Goal: Transaction & Acquisition: Purchase product/service

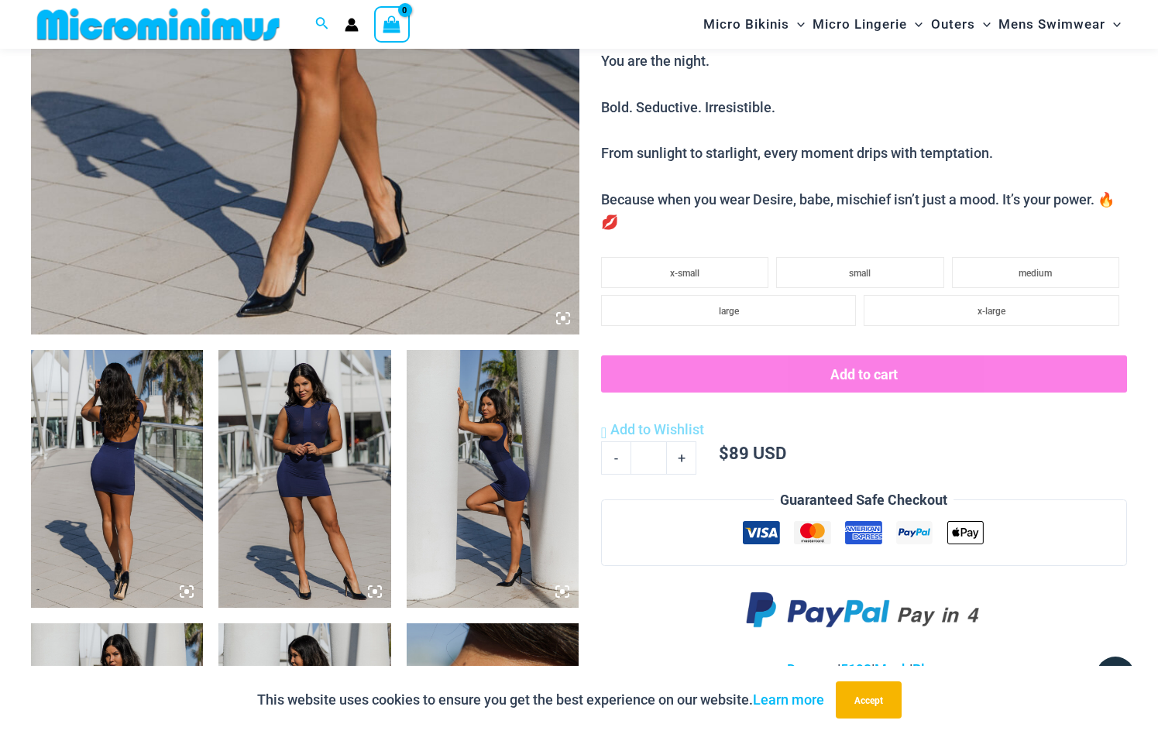
scroll to position [630, 0]
click at [325, 466] on img at bounding box center [304, 478] width 172 height 259
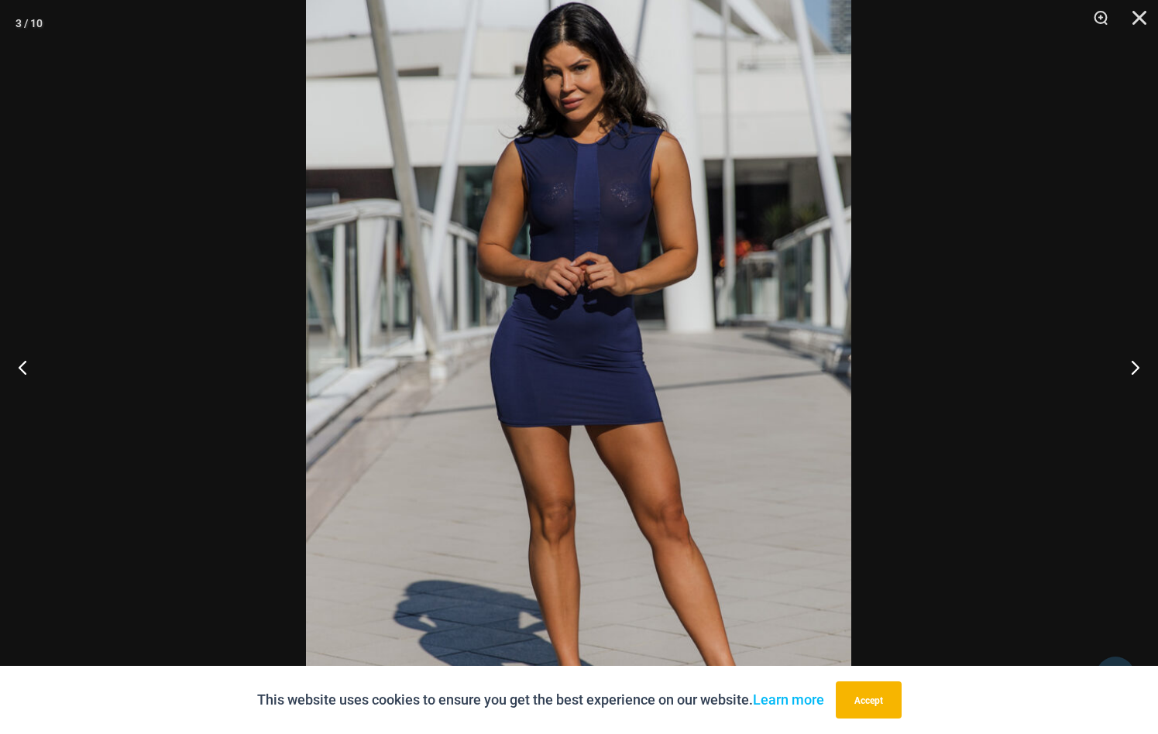
click at [604, 382] on img at bounding box center [578, 369] width 545 height 818
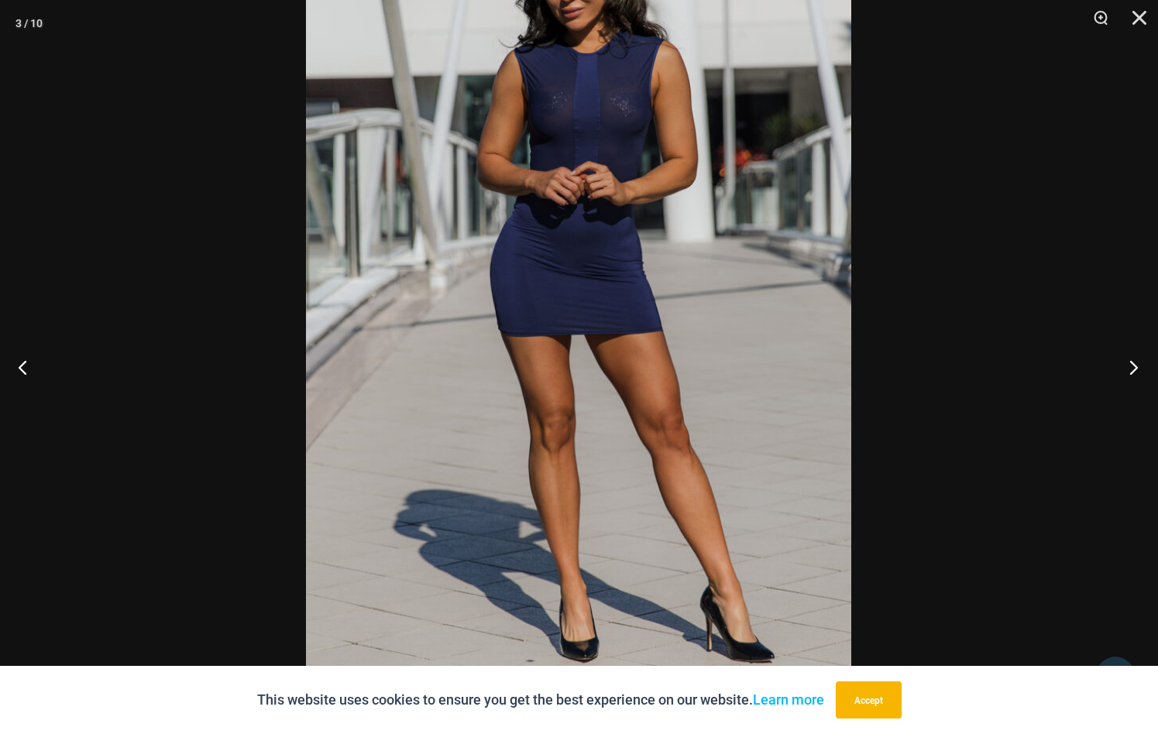
click at [1133, 364] on button "Next" at bounding box center [1129, 366] width 58 height 77
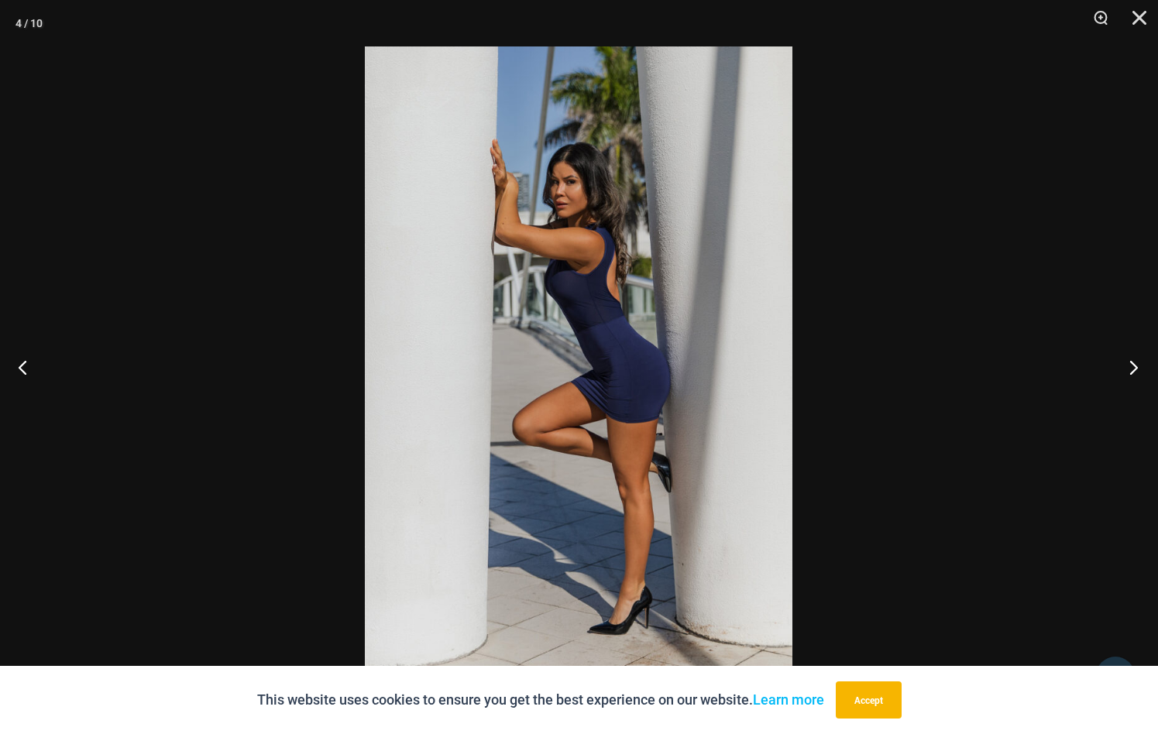
click at [1133, 364] on button "Next" at bounding box center [1129, 366] width 58 height 77
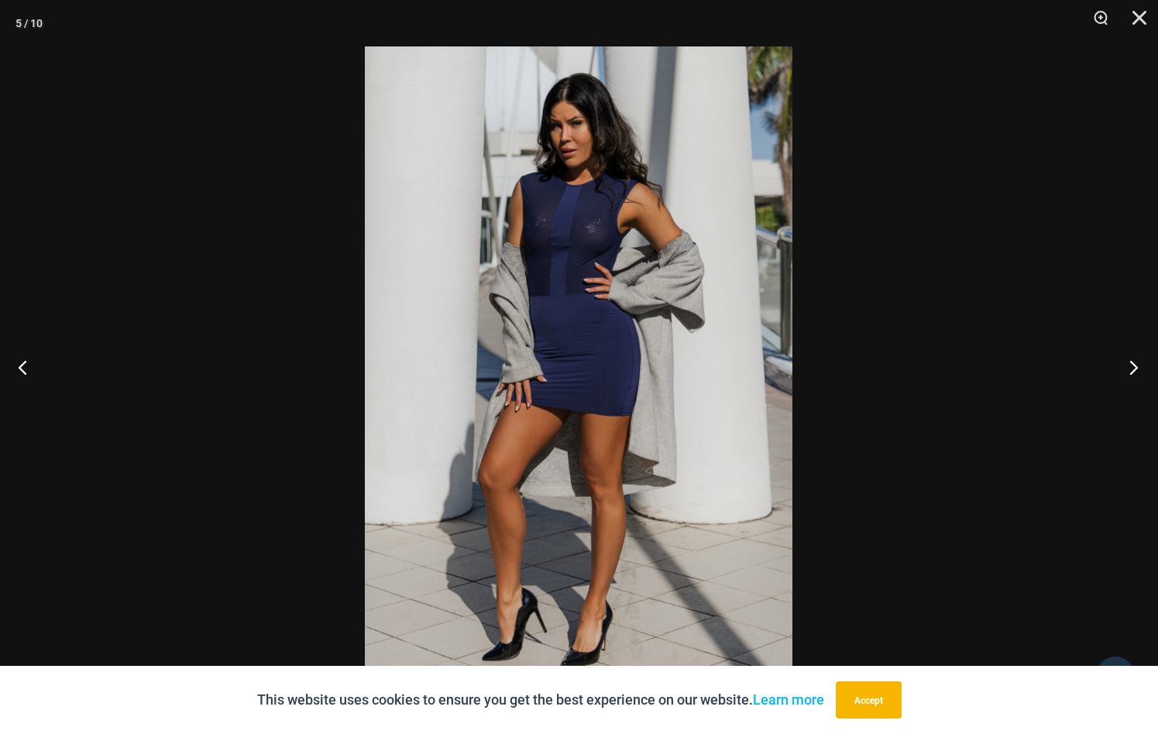
click at [1133, 364] on button "Next" at bounding box center [1129, 366] width 58 height 77
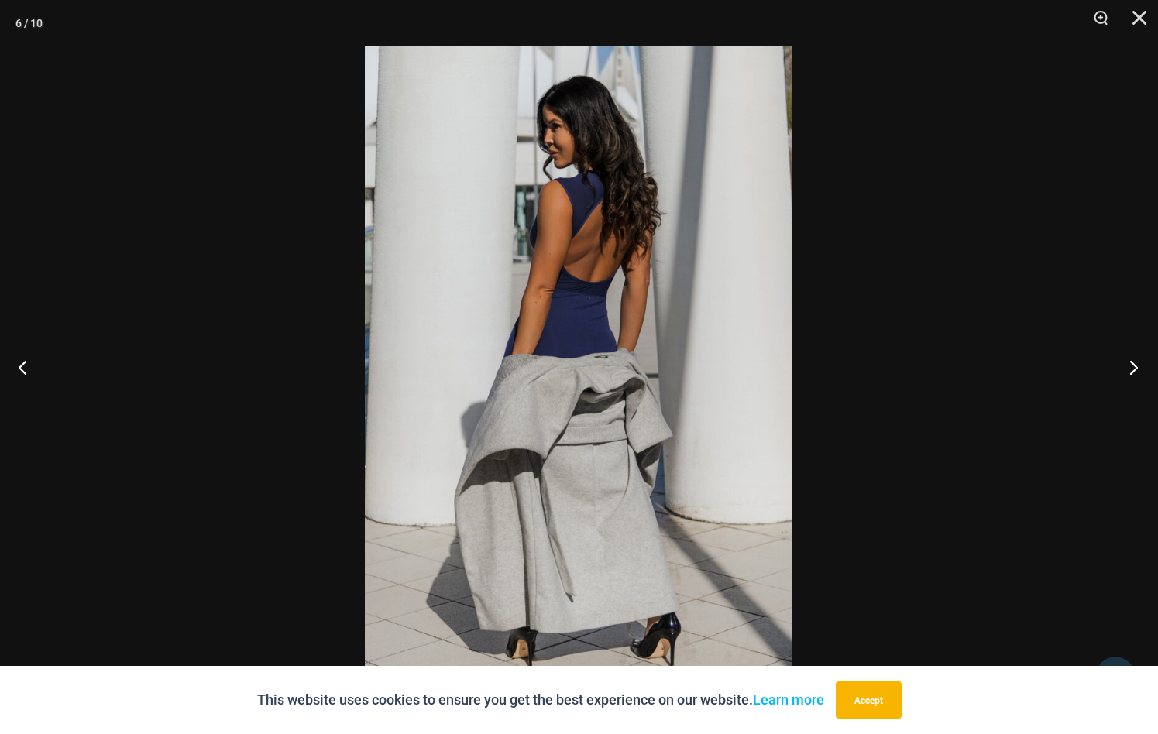
click at [1133, 364] on button "Next" at bounding box center [1129, 366] width 58 height 77
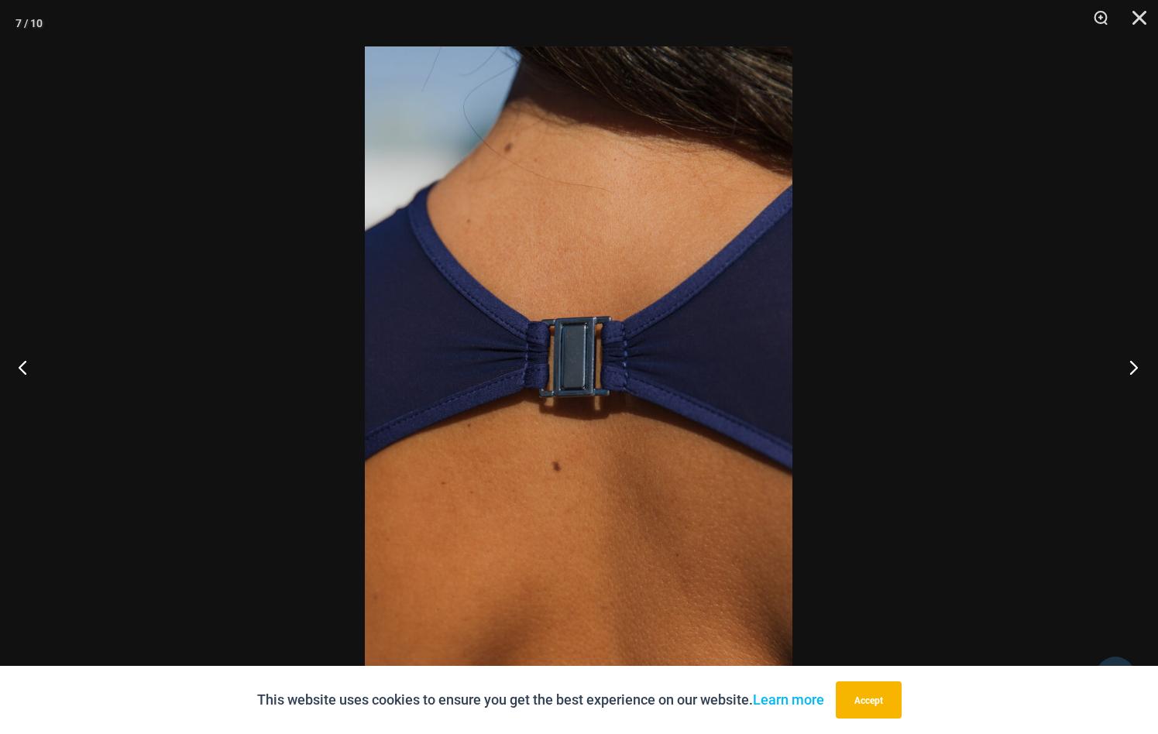
click at [1133, 364] on button "Next" at bounding box center [1129, 366] width 58 height 77
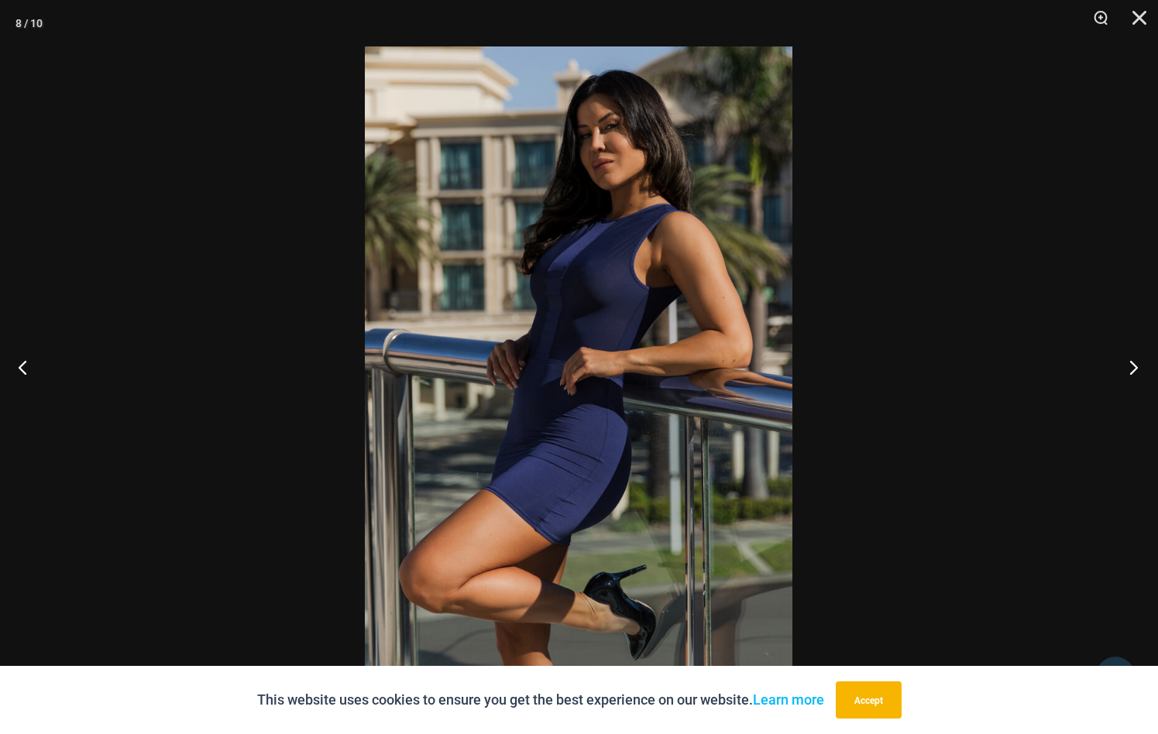
click at [1133, 364] on button "Next" at bounding box center [1129, 366] width 58 height 77
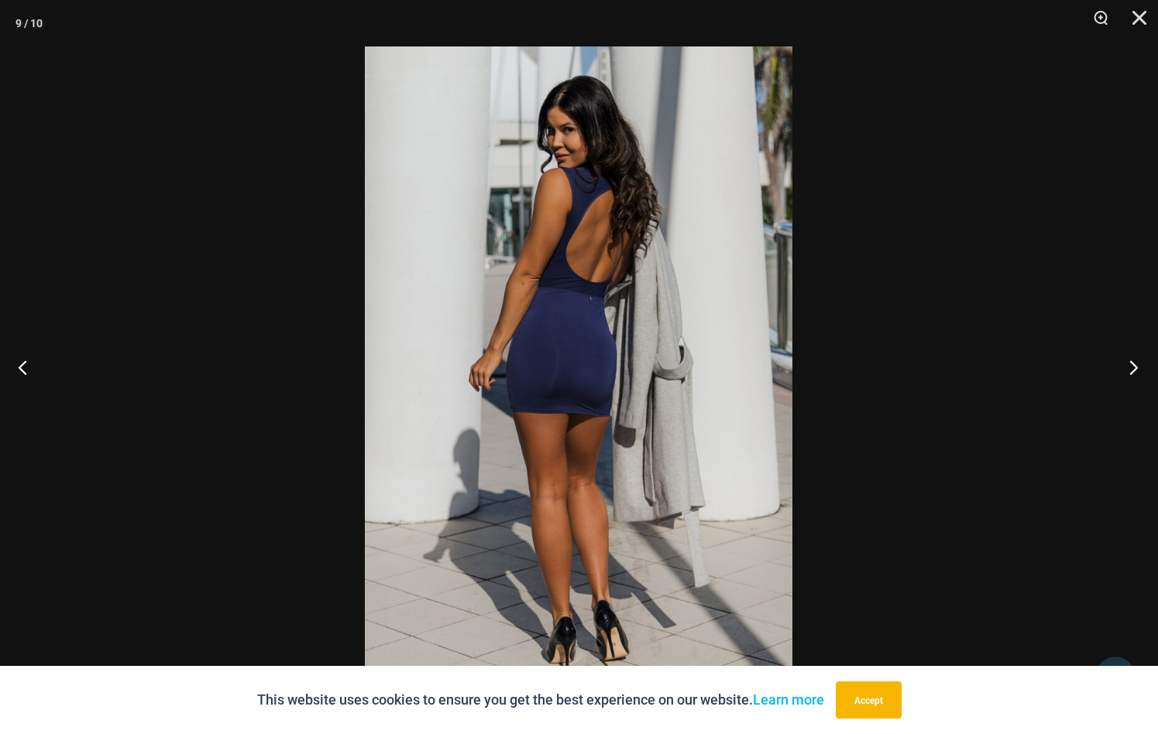
click at [1133, 364] on button "Next" at bounding box center [1129, 366] width 58 height 77
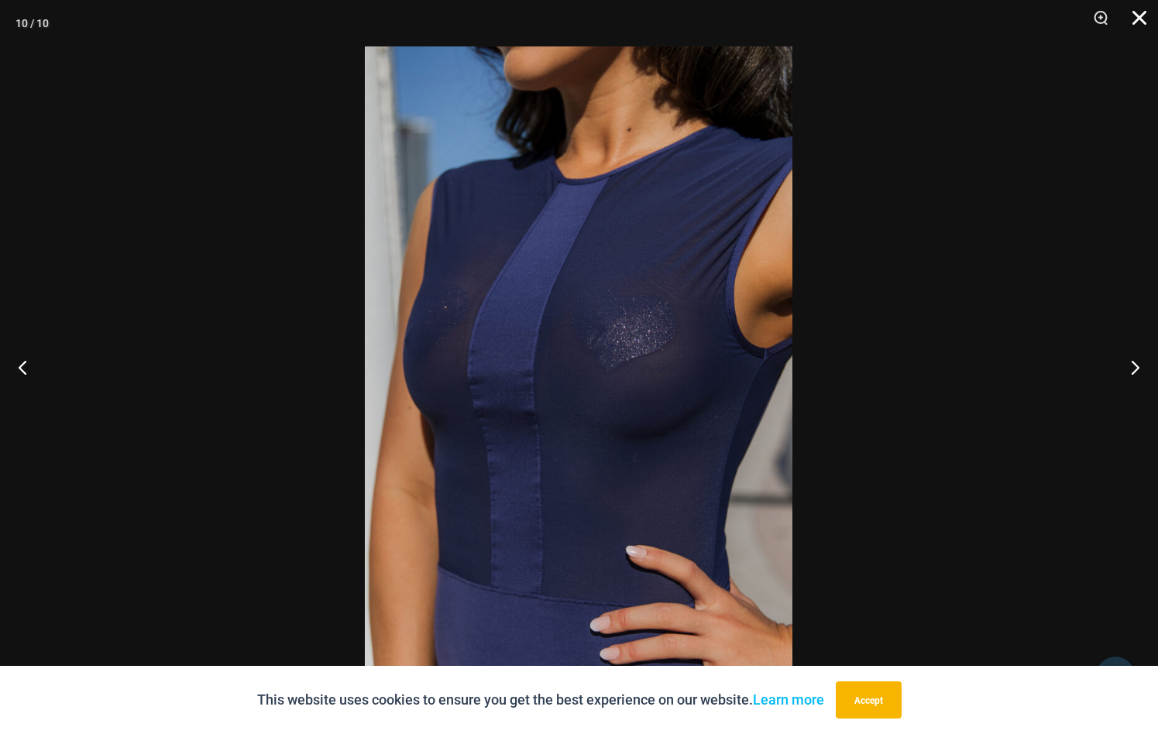
click at [1136, 15] on button "Close" at bounding box center [1134, 23] width 39 height 46
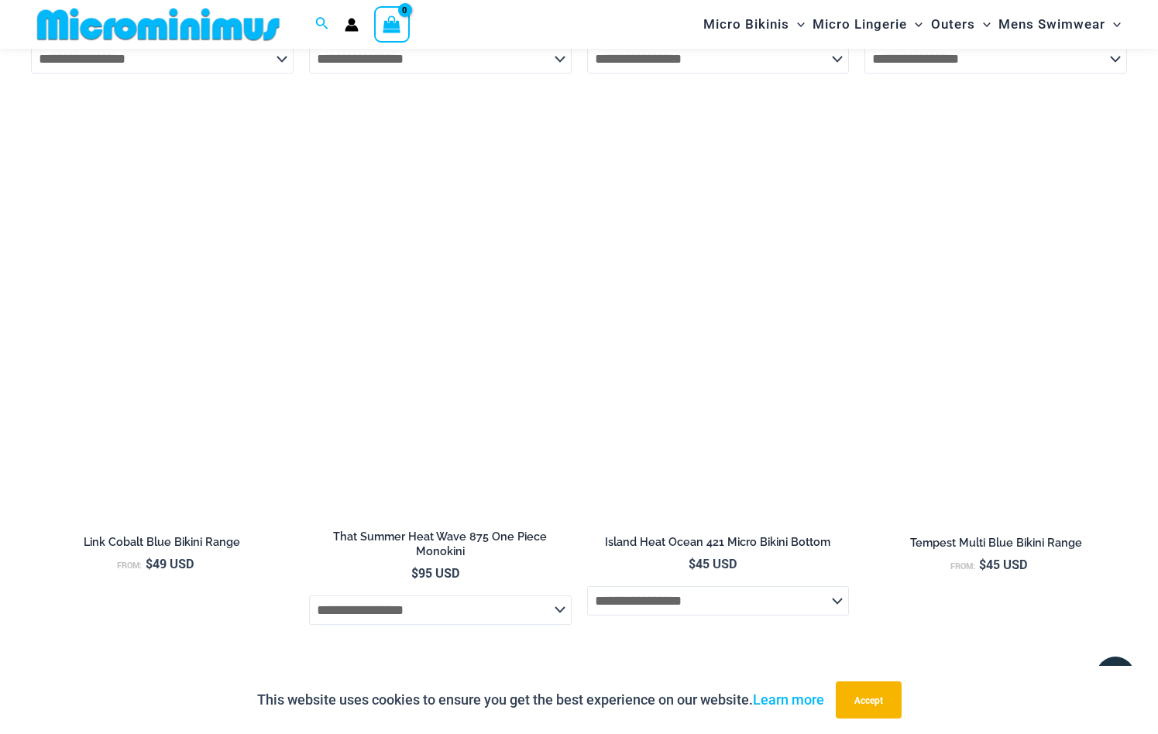
scroll to position [2281, 0]
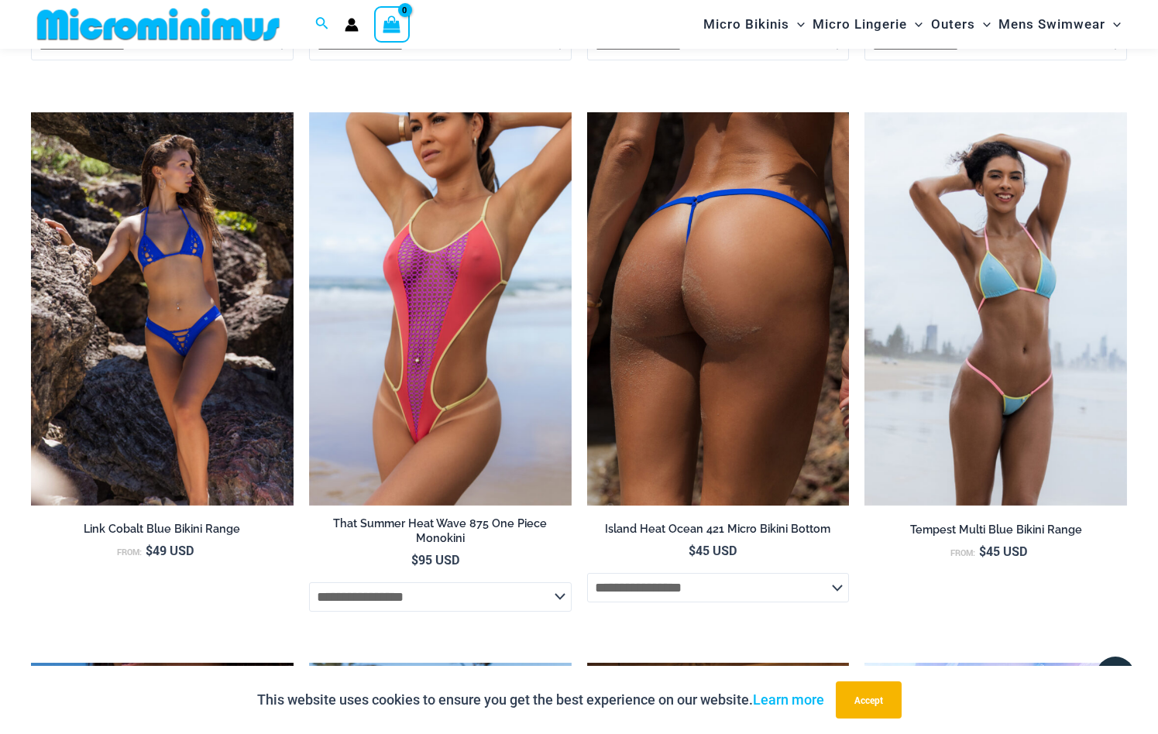
click at [786, 262] on img at bounding box center [718, 309] width 263 height 394
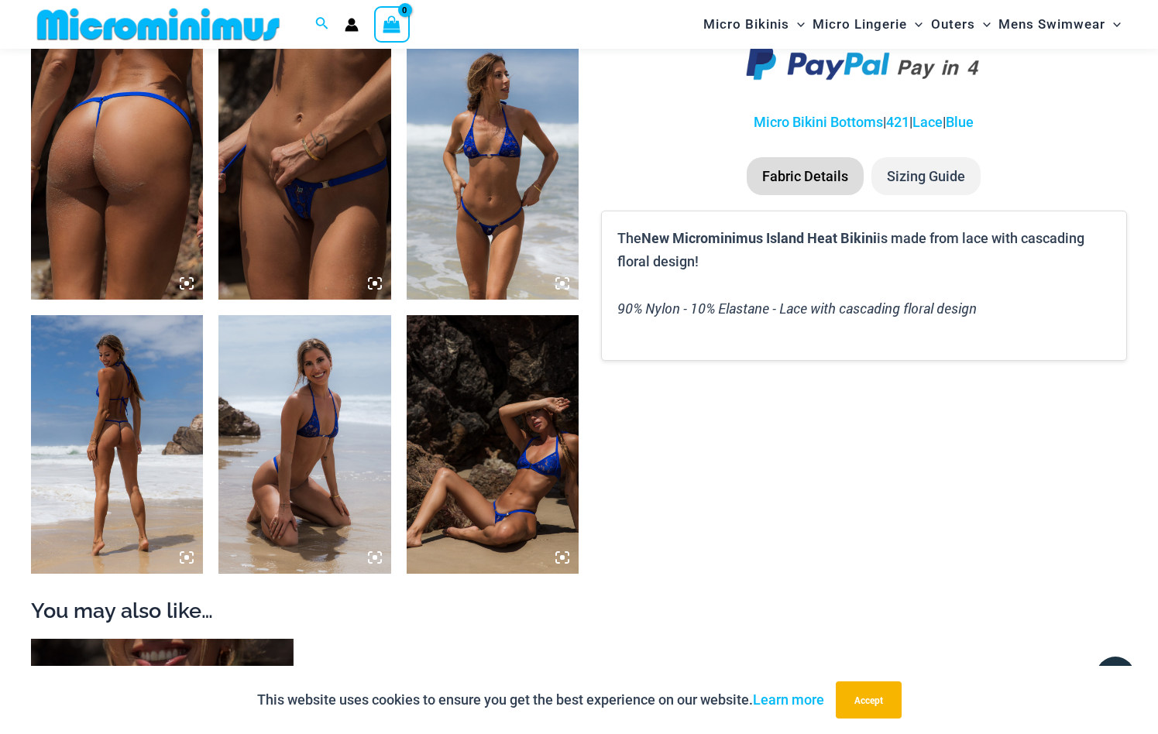
scroll to position [923, 0]
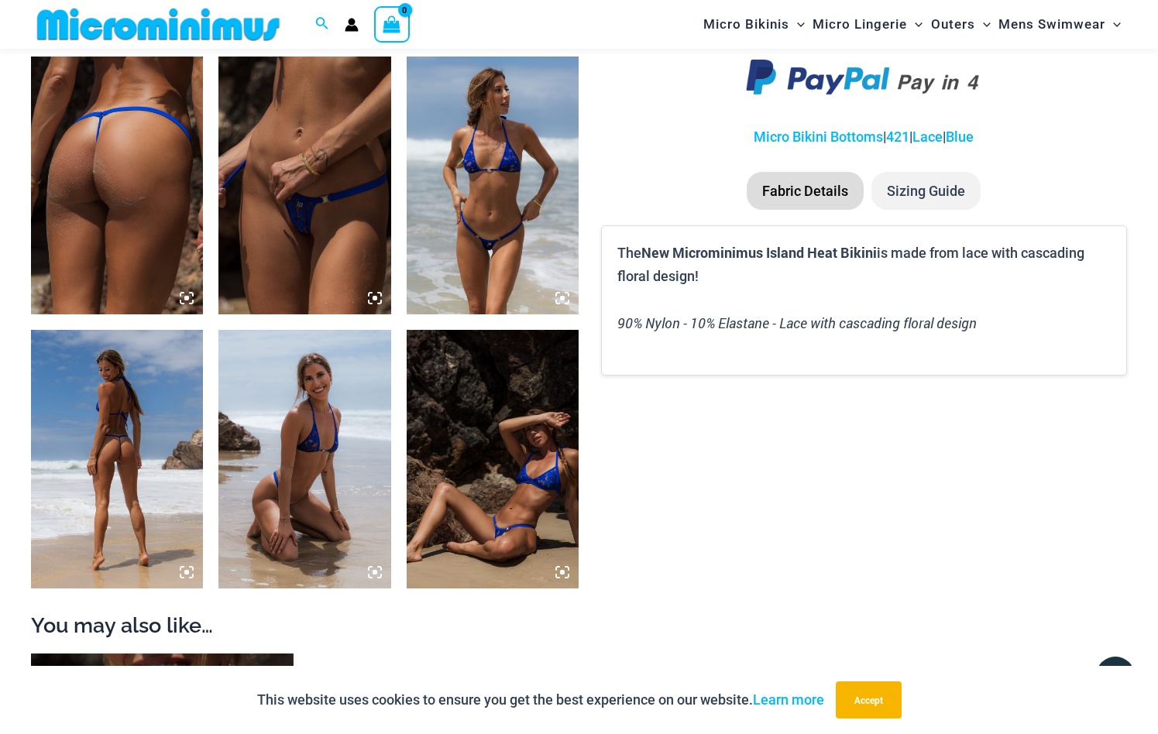
click at [518, 205] on img at bounding box center [493, 186] width 172 height 259
